Goal: Information Seeking & Learning: Learn about a topic

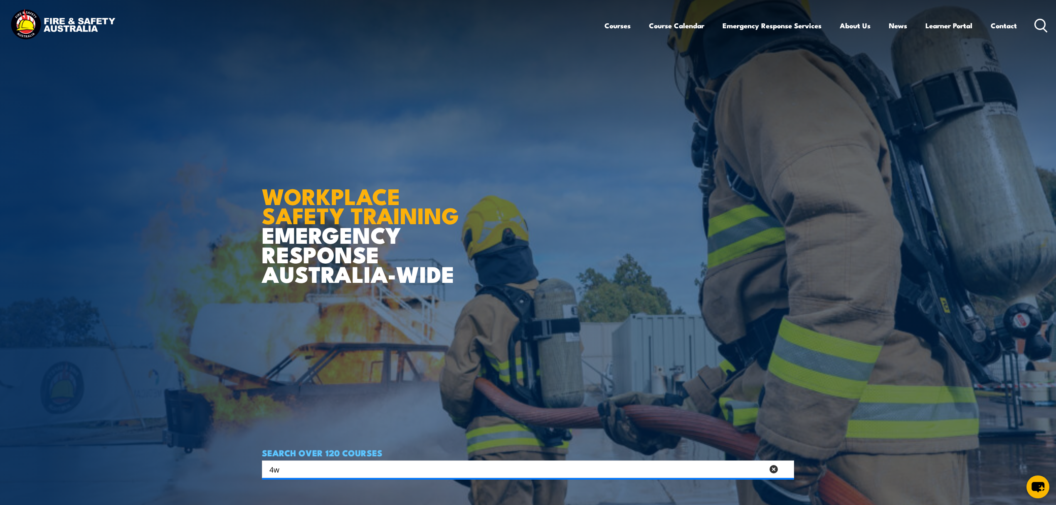
type input "4"
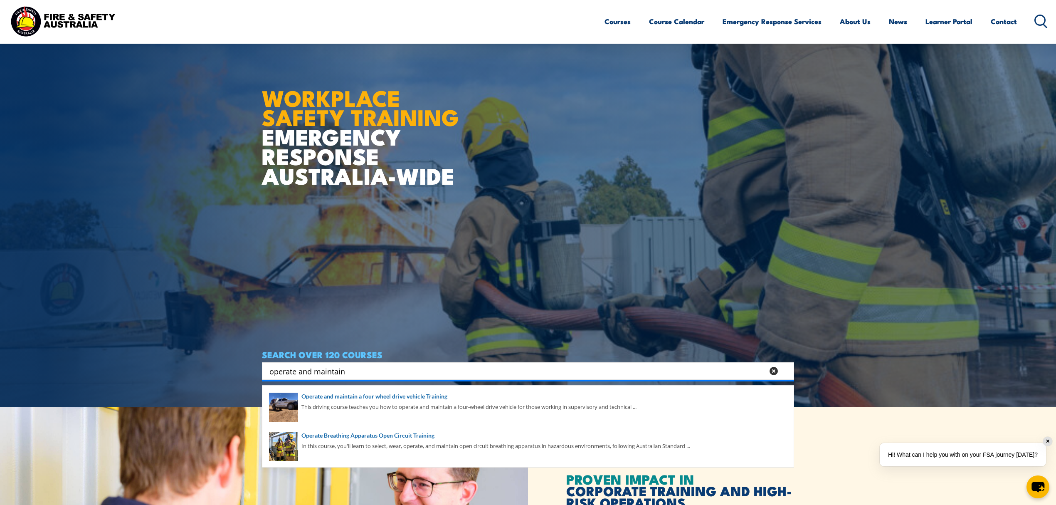
scroll to position [111, 0]
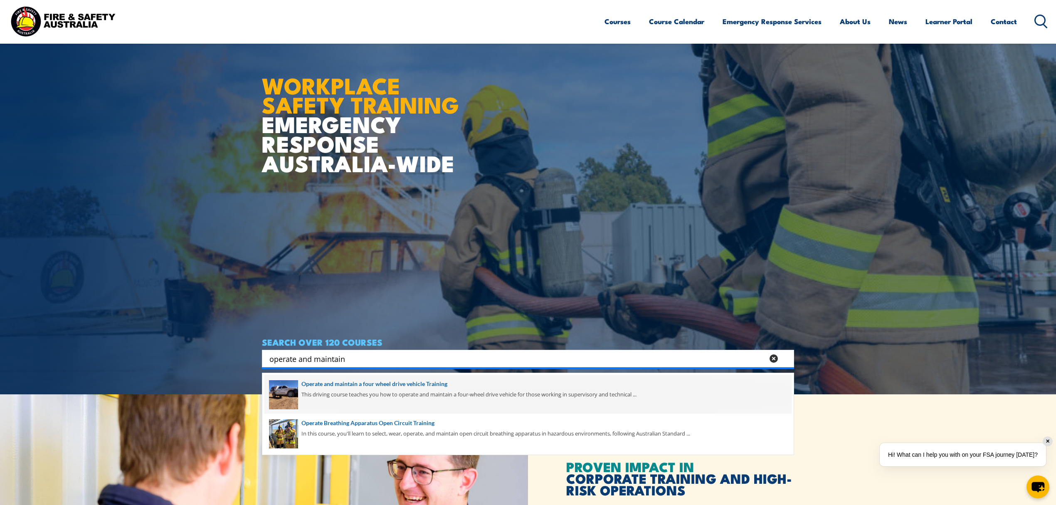
type input "operate and maintain"
click at [363, 382] on span at bounding box center [527, 394] width 527 height 39
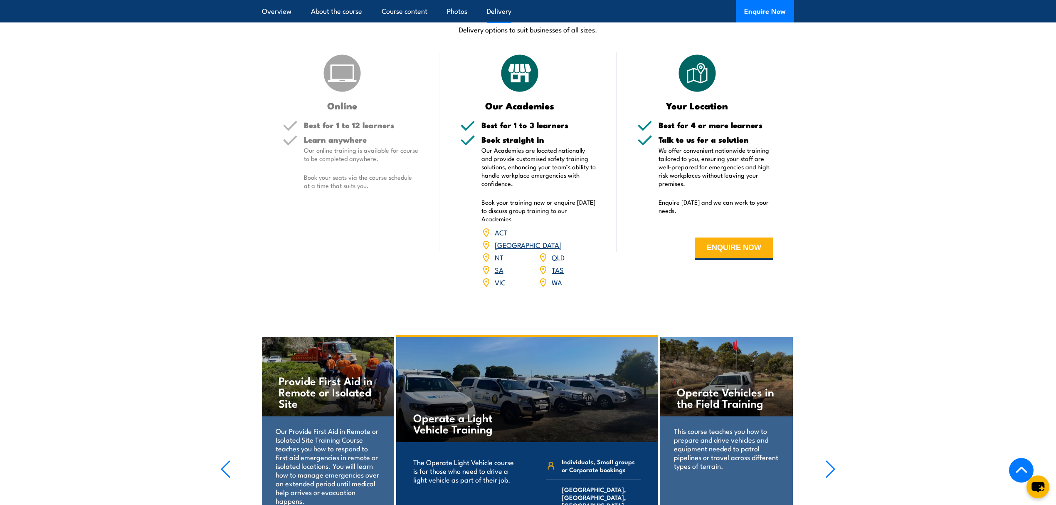
scroll to position [998, 0]
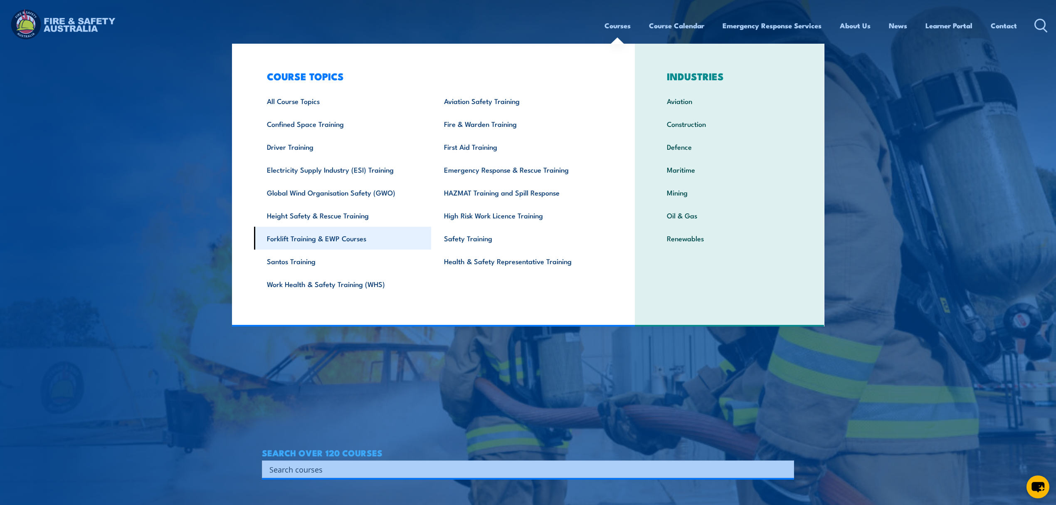
click at [350, 232] on link "Forklift Training & EWP Courses" at bounding box center [342, 238] width 177 height 23
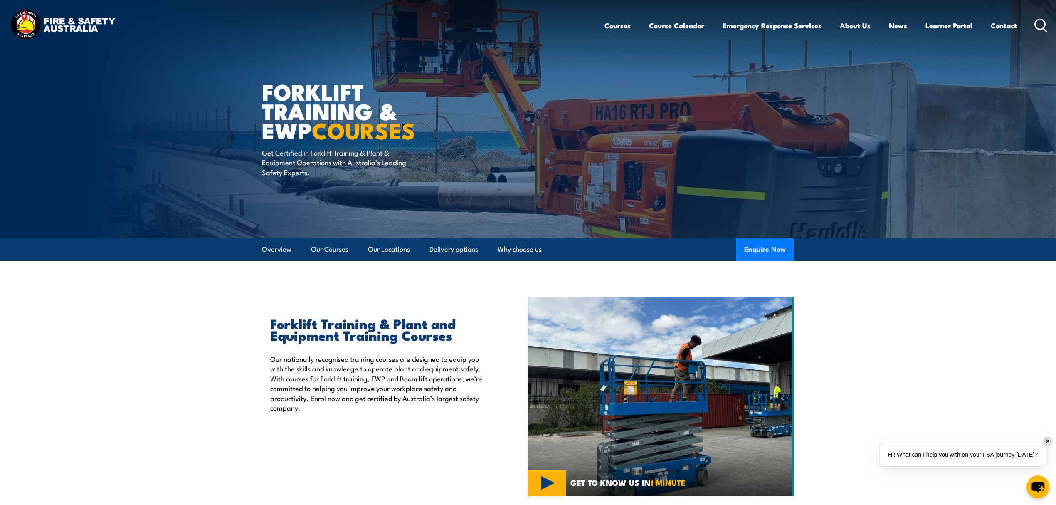
click at [1040, 25] on icon at bounding box center [1040, 26] width 13 height 14
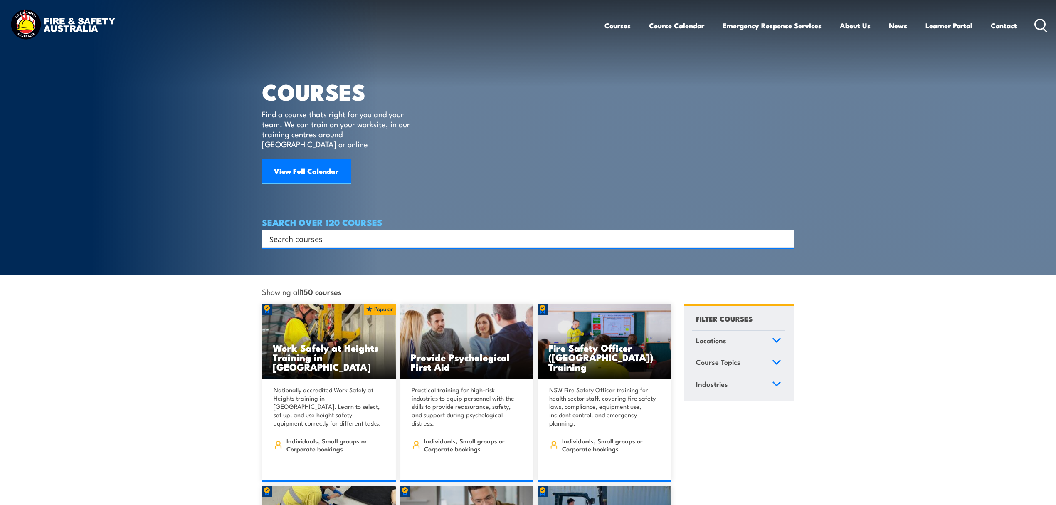
click at [331, 232] on input "Search input" at bounding box center [522, 238] width 506 height 12
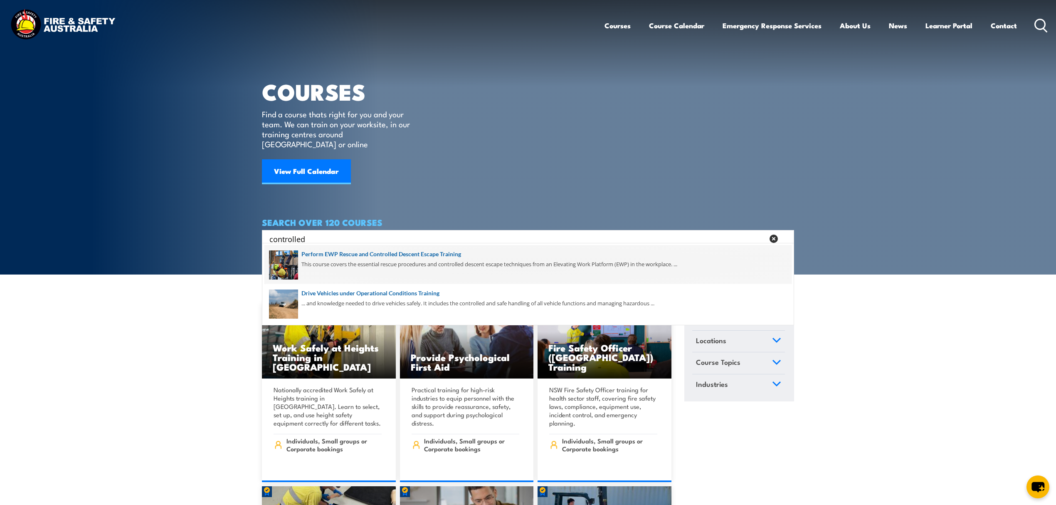
type input "controlled"
click at [453, 254] on span at bounding box center [527, 264] width 527 height 39
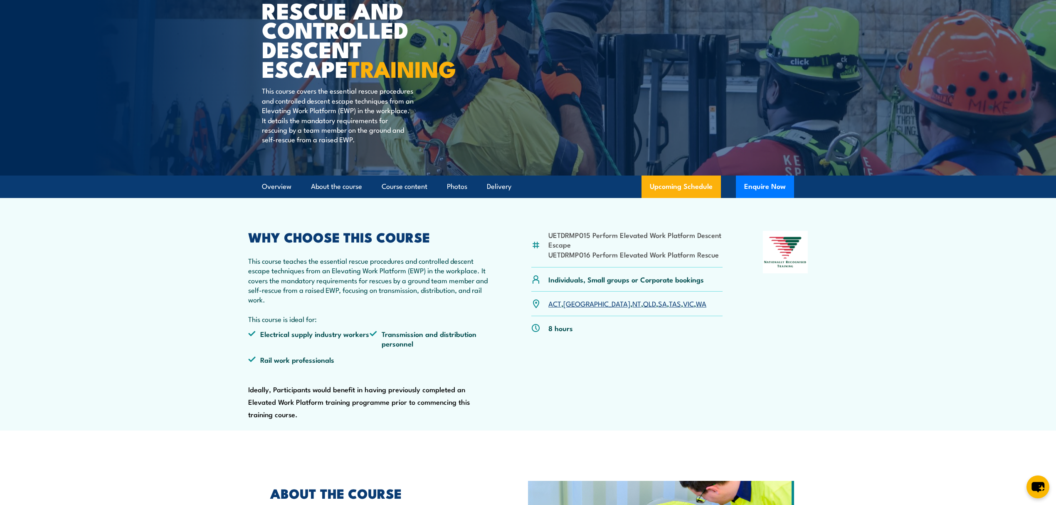
scroll to position [55, 0]
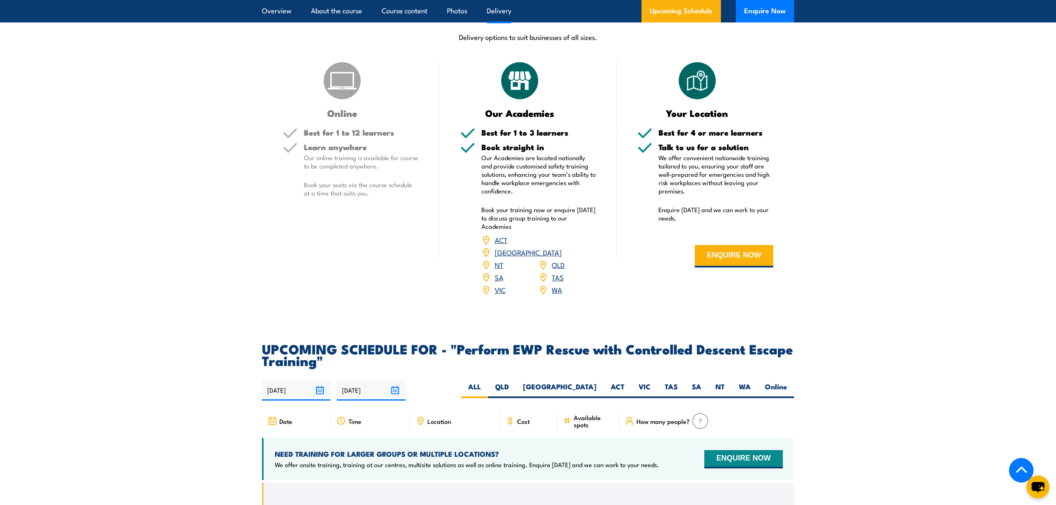
scroll to position [1053, 0]
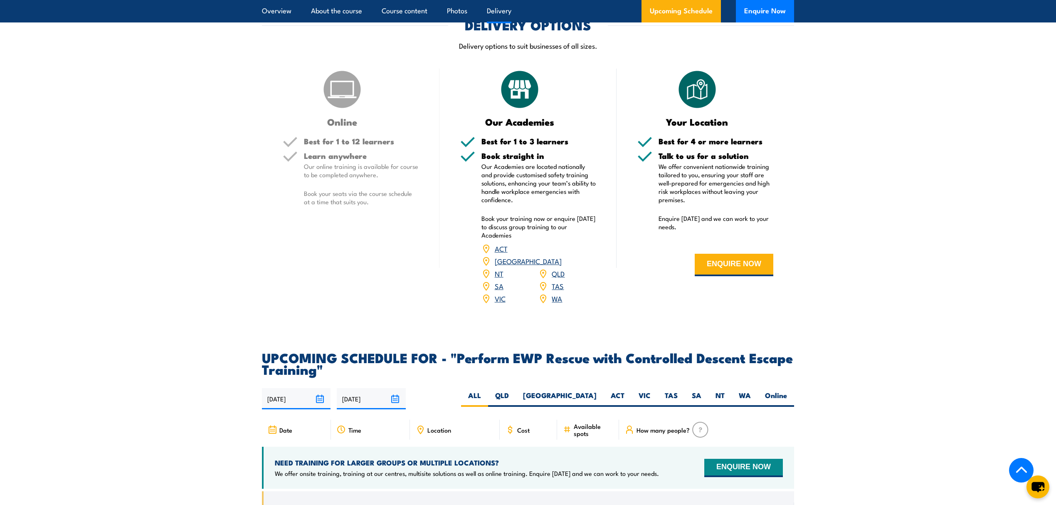
drag, startPoint x: 458, startPoint y: 344, endPoint x: 457, endPoint y: 330, distance: 14.2
click at [457, 330] on div "COURSES > Emergency Response & Rescue Training Perform EWP Rescue and Controlle…" at bounding box center [528, 62] width 1056 height 2231
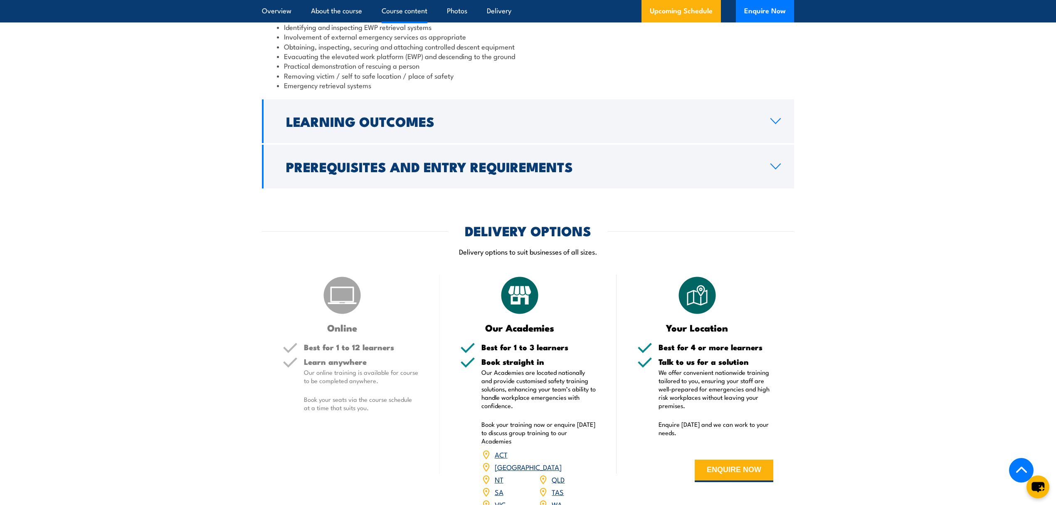
scroll to position [831, 0]
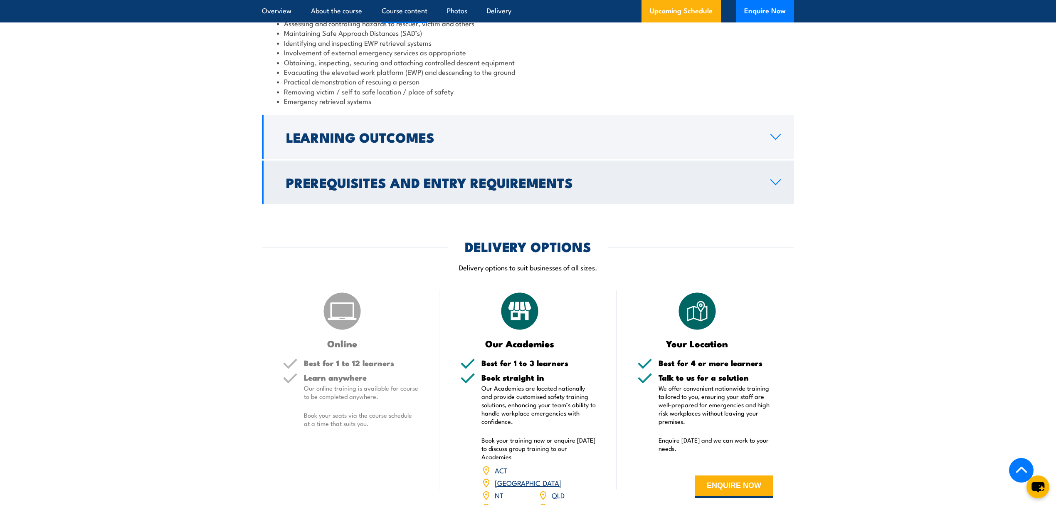
click at [404, 188] on h2 "Prerequisites and Entry Requirements" at bounding box center [521, 182] width 471 height 12
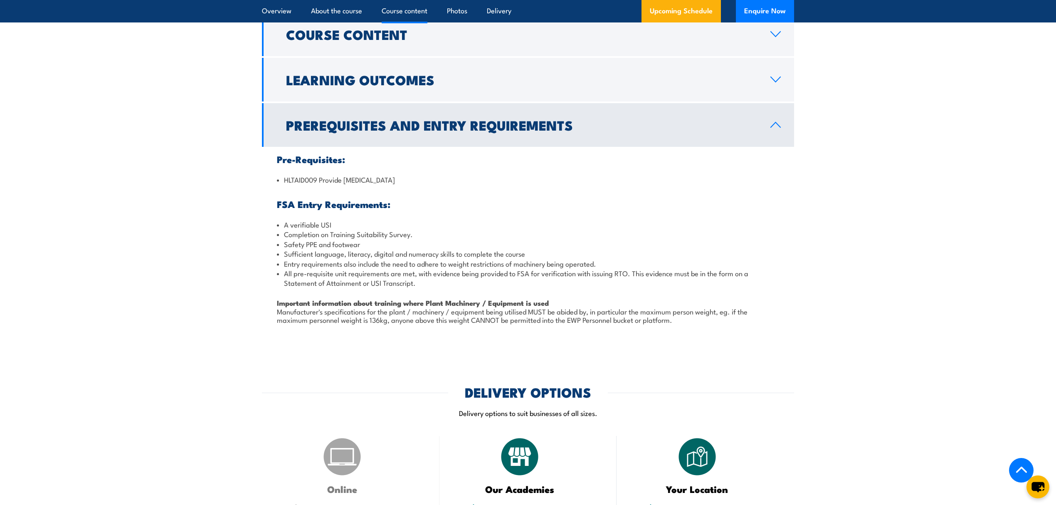
scroll to position [776, 0]
drag, startPoint x: 284, startPoint y: 180, endPoint x: 457, endPoint y: 179, distance: 172.9
click at [457, 178] on li "HLTAID009 Provide [MEDICAL_DATA]" at bounding box center [528, 180] width 502 height 10
click at [469, 195] on ul "HLTAID009 Provide [MEDICAL_DATA] FSA Entry Requirements: A verifiable USI Compl…" at bounding box center [528, 253] width 502 height 157
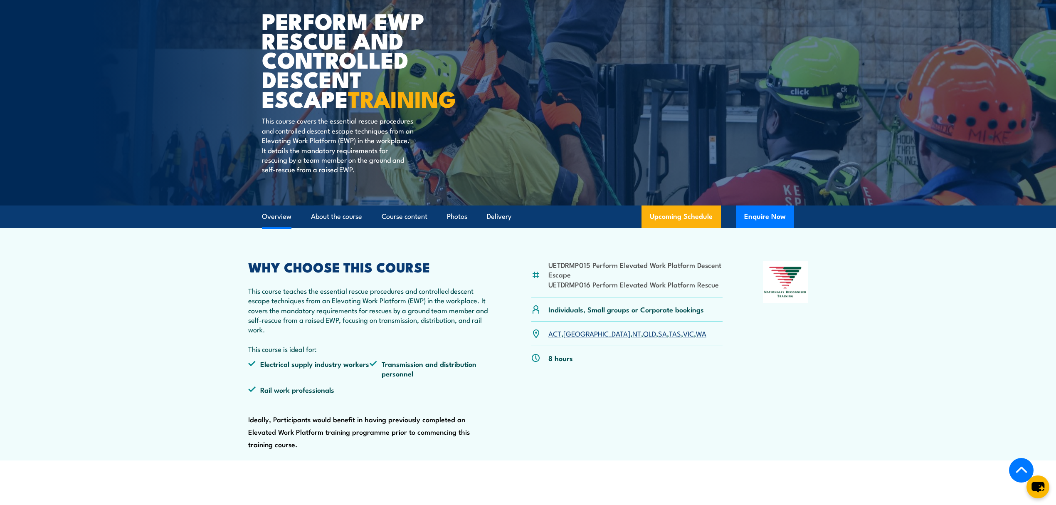
scroll to position [0, 0]
